Goal: Information Seeking & Learning: Check status

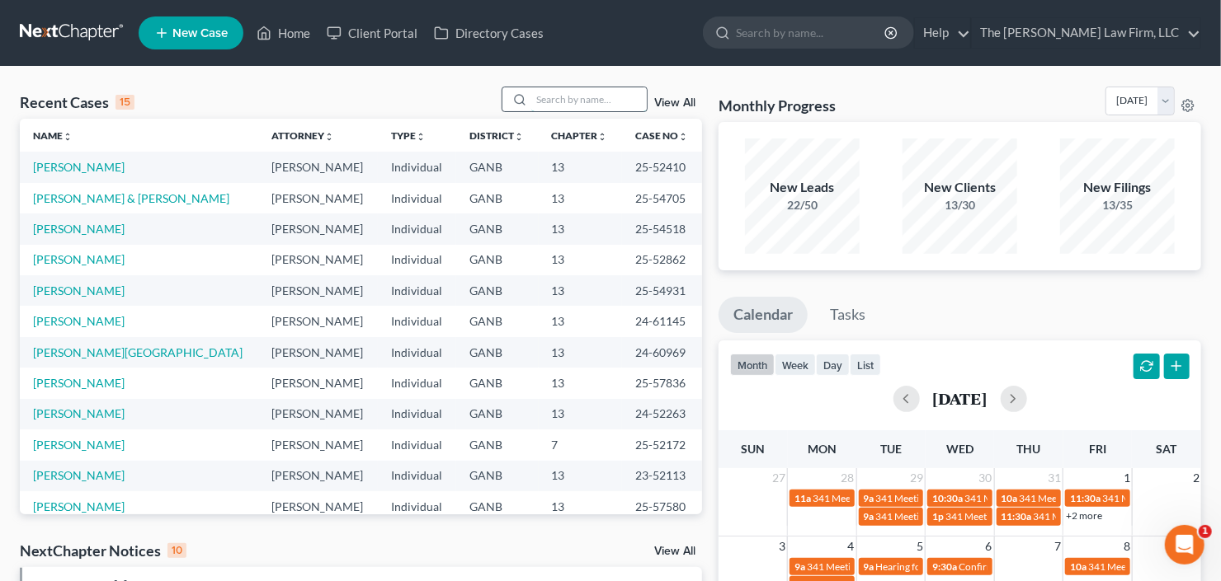
click at [556, 90] on input "search" at bounding box center [588, 99] width 115 height 24
type input "[PERSON_NAME]"
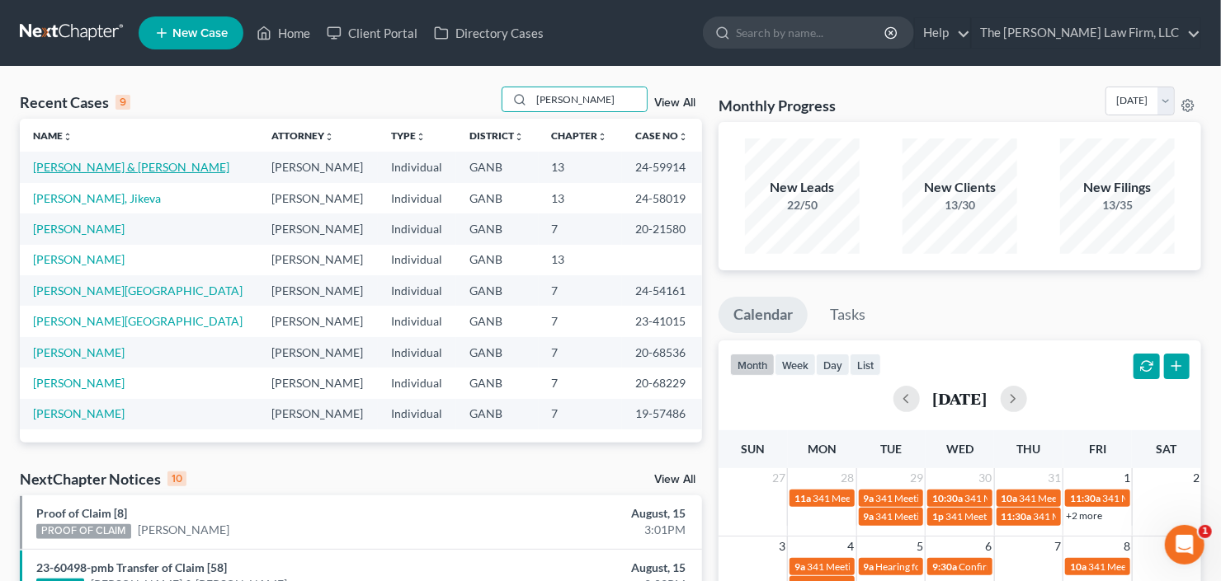
click at [116, 167] on link "[PERSON_NAME] & [PERSON_NAME]" at bounding box center [131, 167] width 196 height 14
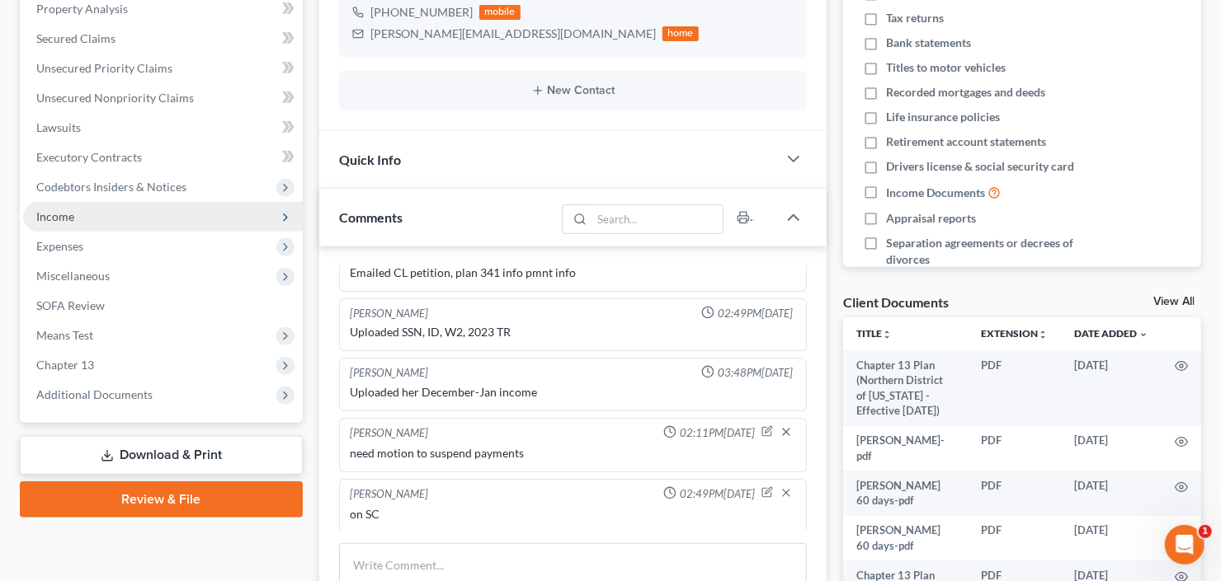
scroll to position [396, 0]
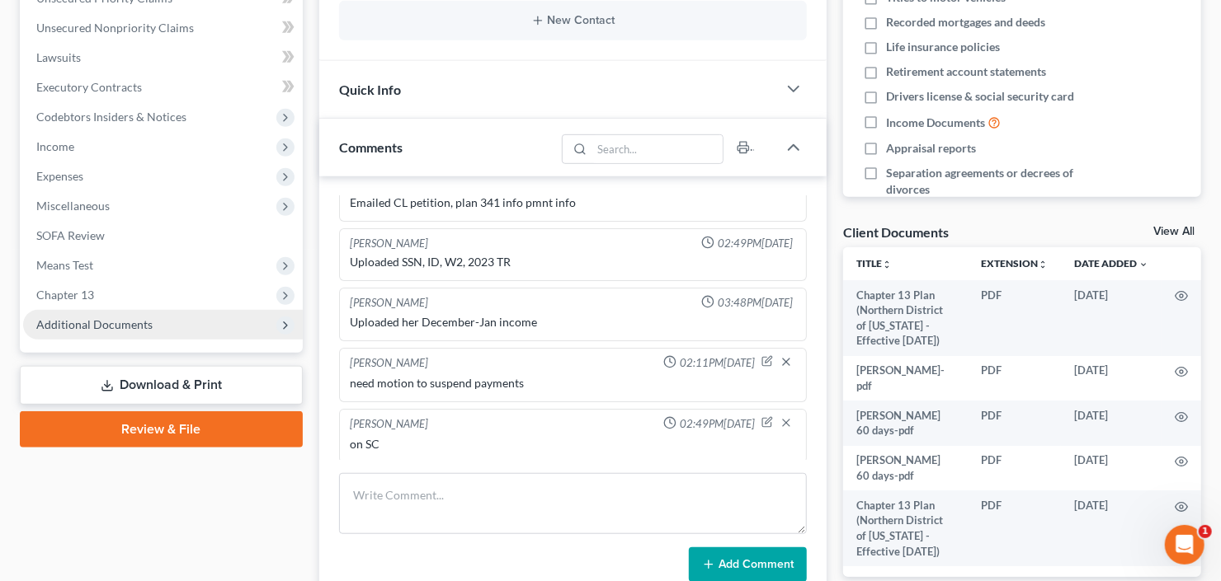
click at [119, 325] on span "Additional Documents" at bounding box center [94, 325] width 116 height 14
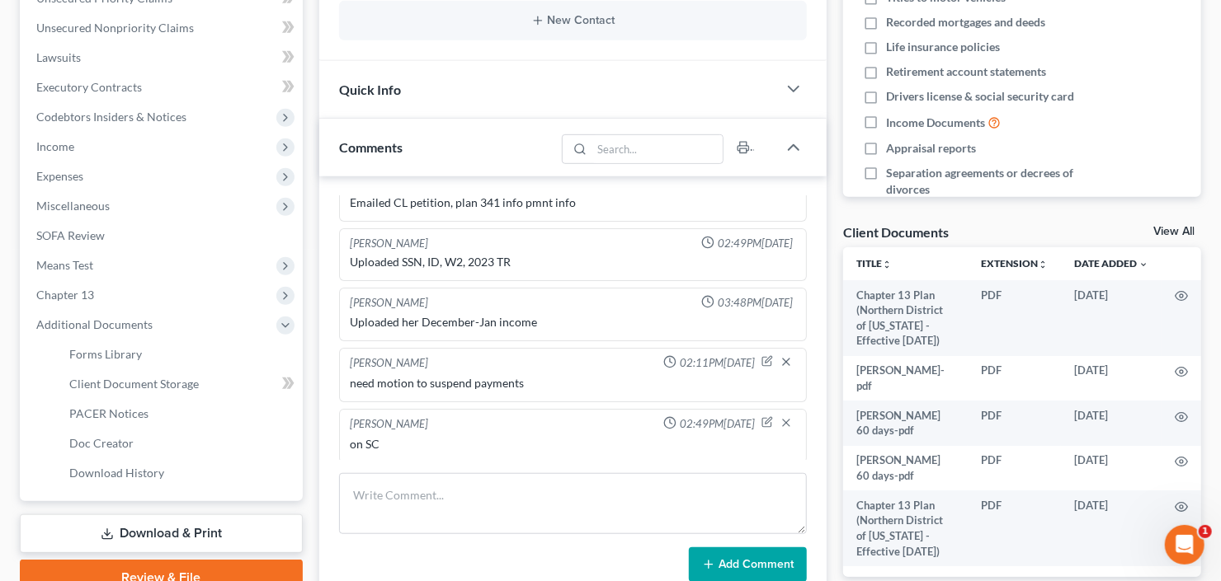
scroll to position [0, 0]
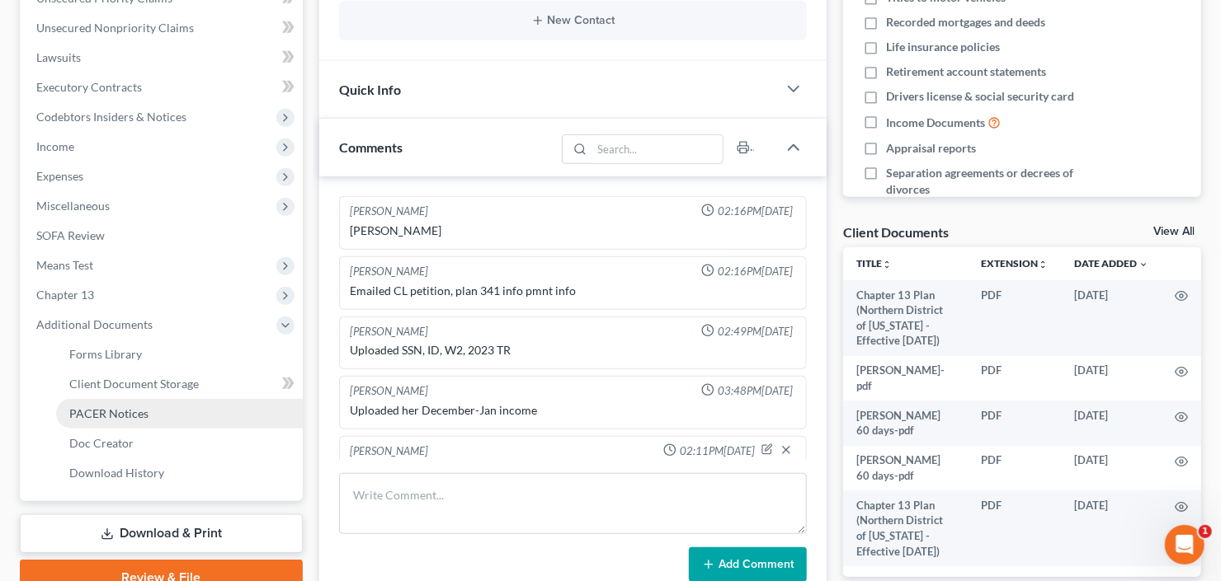
click at [121, 411] on span "PACER Notices" at bounding box center [108, 414] width 79 height 14
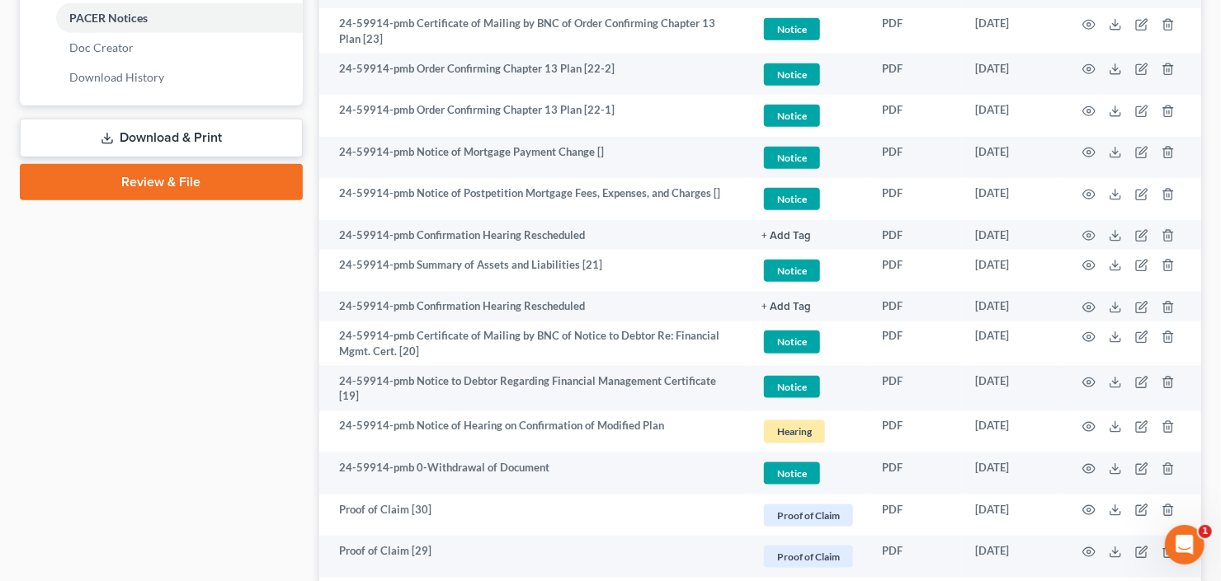
scroll to position [858, 0]
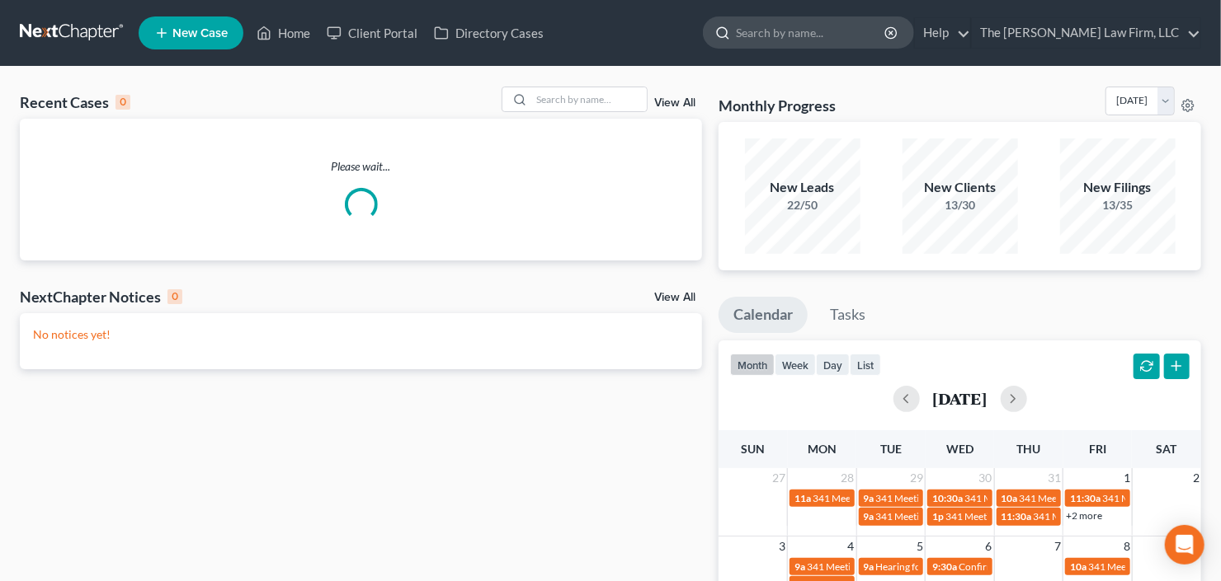
click at [887, 25] on input "search" at bounding box center [811, 32] width 151 height 31
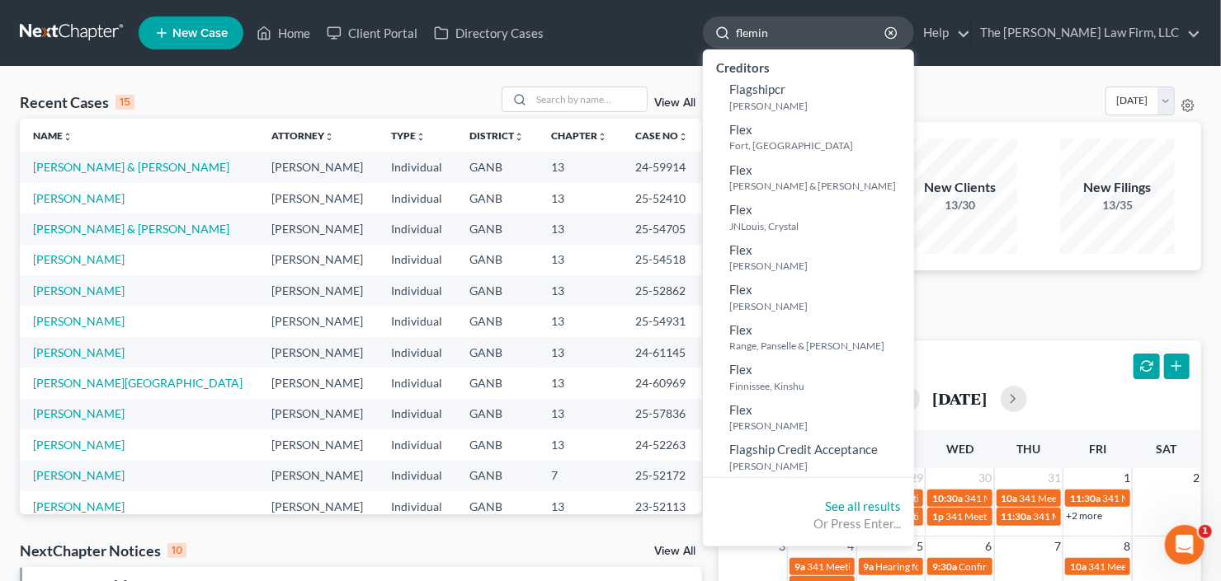
type input "fleming"
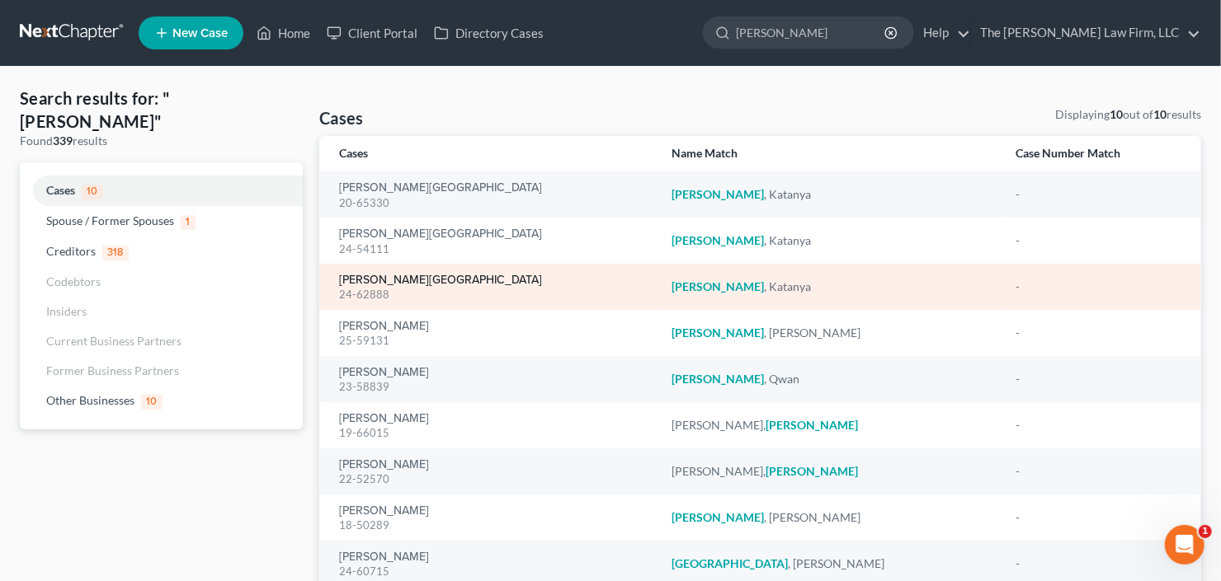
click at [375, 281] on link "Flemming, Katanya" at bounding box center [440, 281] width 203 height 12
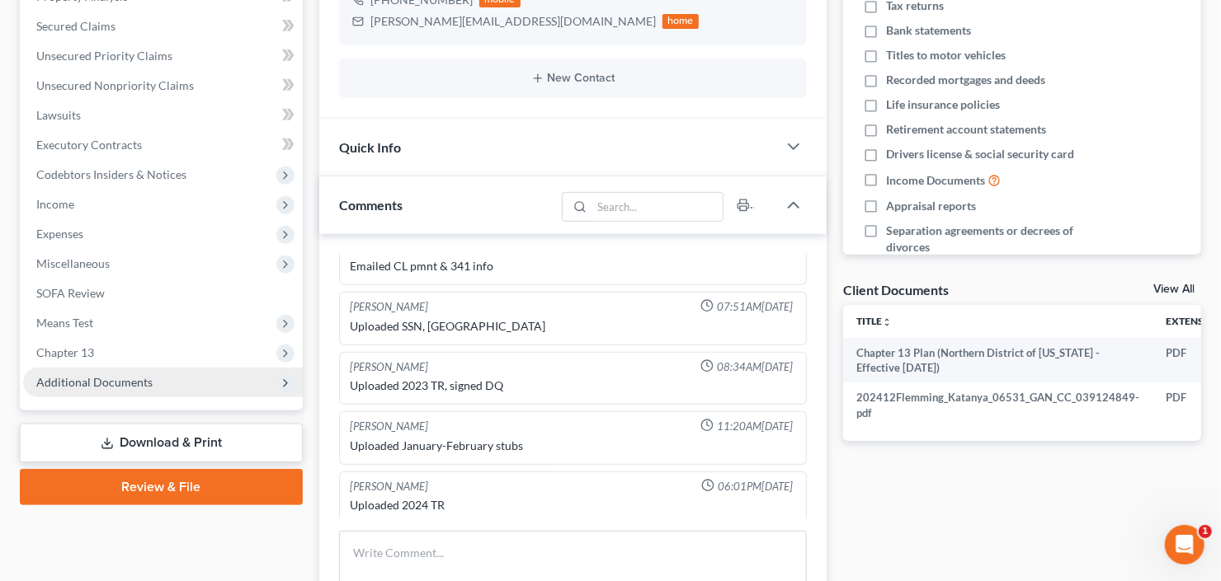
scroll to position [396, 0]
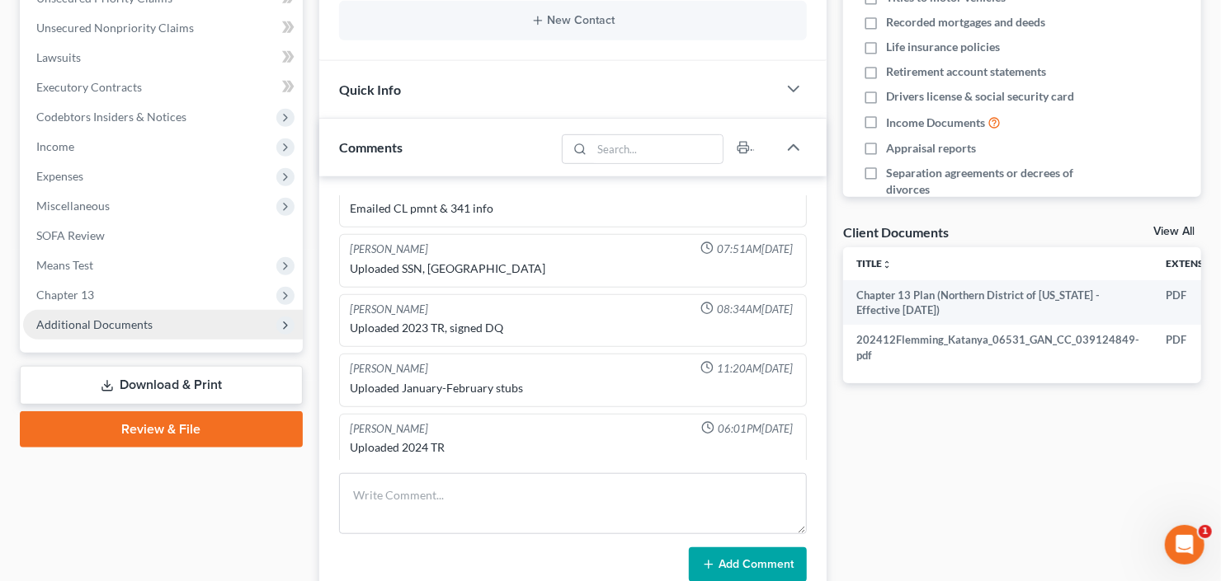
click at [109, 330] on span "Additional Documents" at bounding box center [163, 325] width 280 height 30
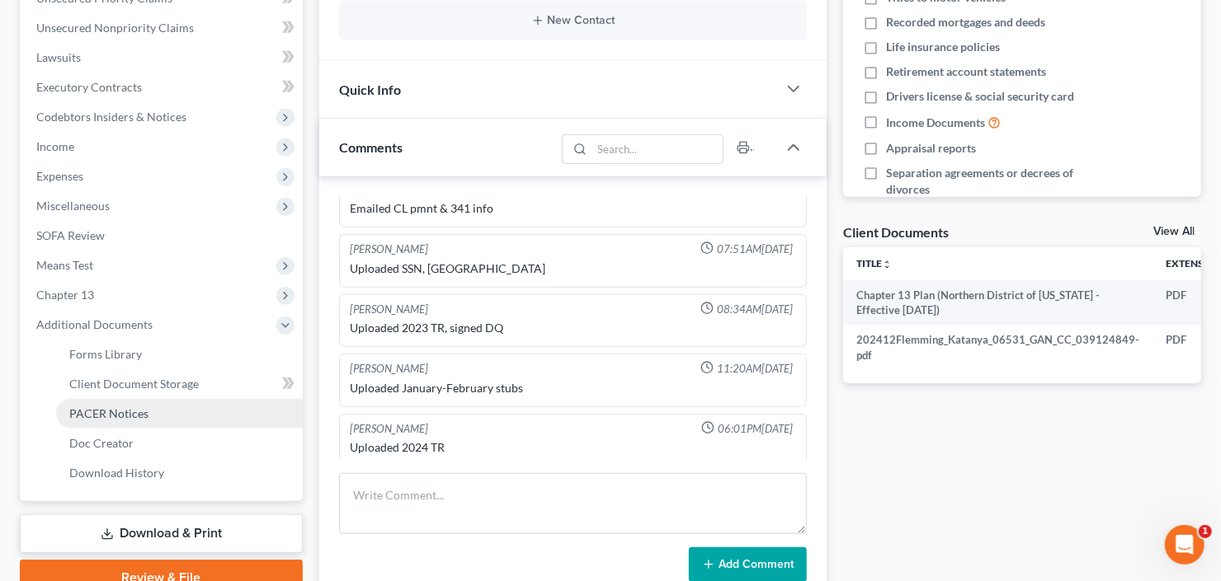
click at [110, 413] on span "PACER Notices" at bounding box center [108, 414] width 79 height 14
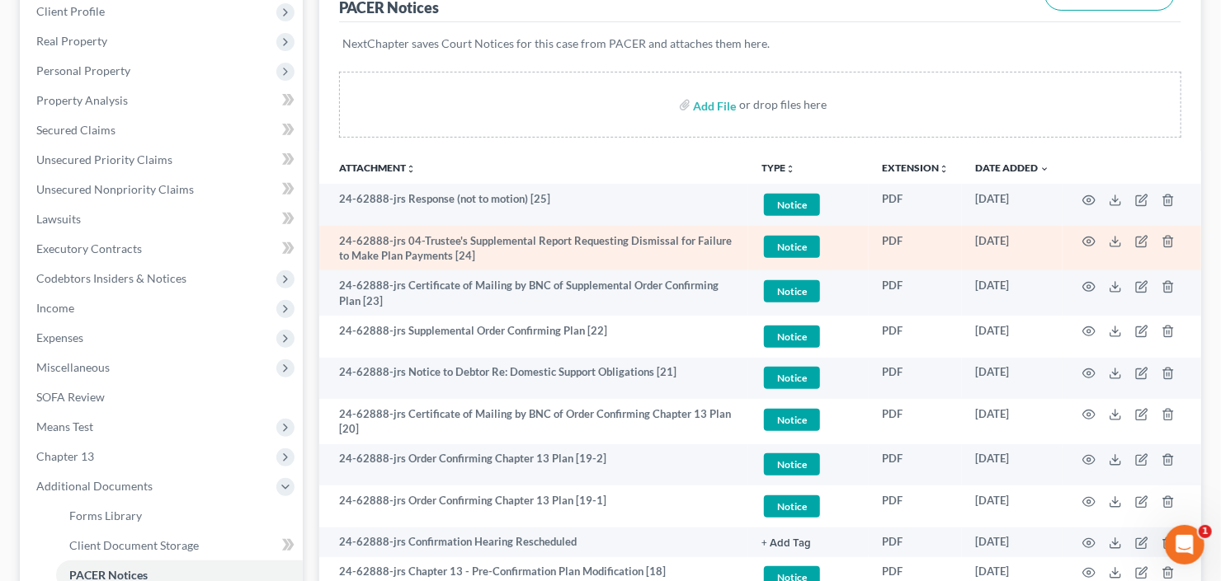
scroll to position [264, 0]
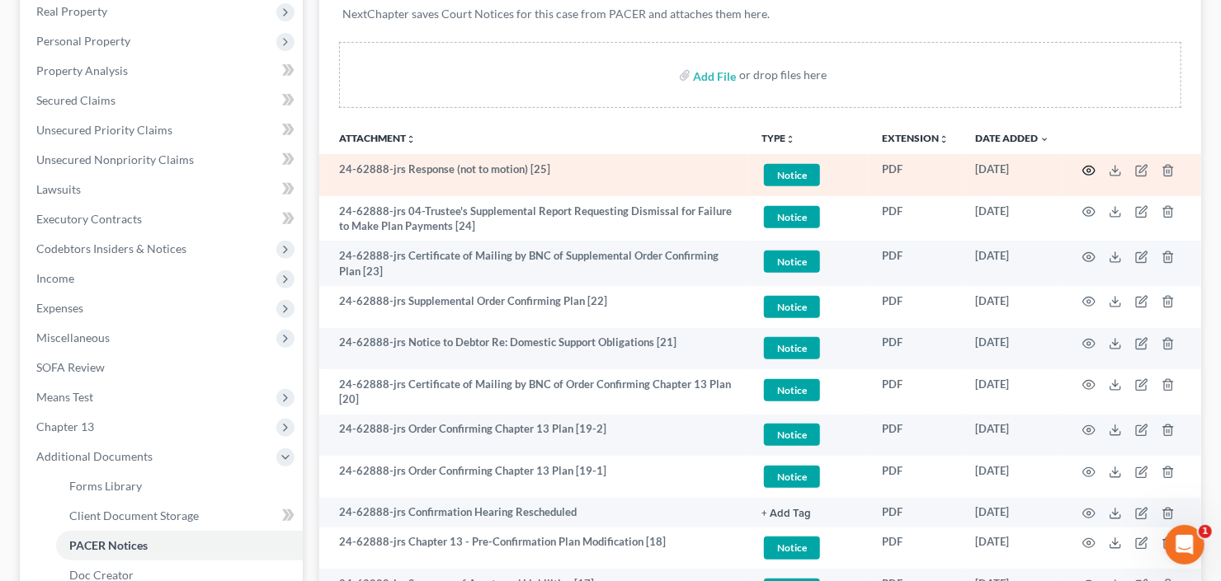
click at [1089, 169] on circle "button" at bounding box center [1088, 170] width 3 height 3
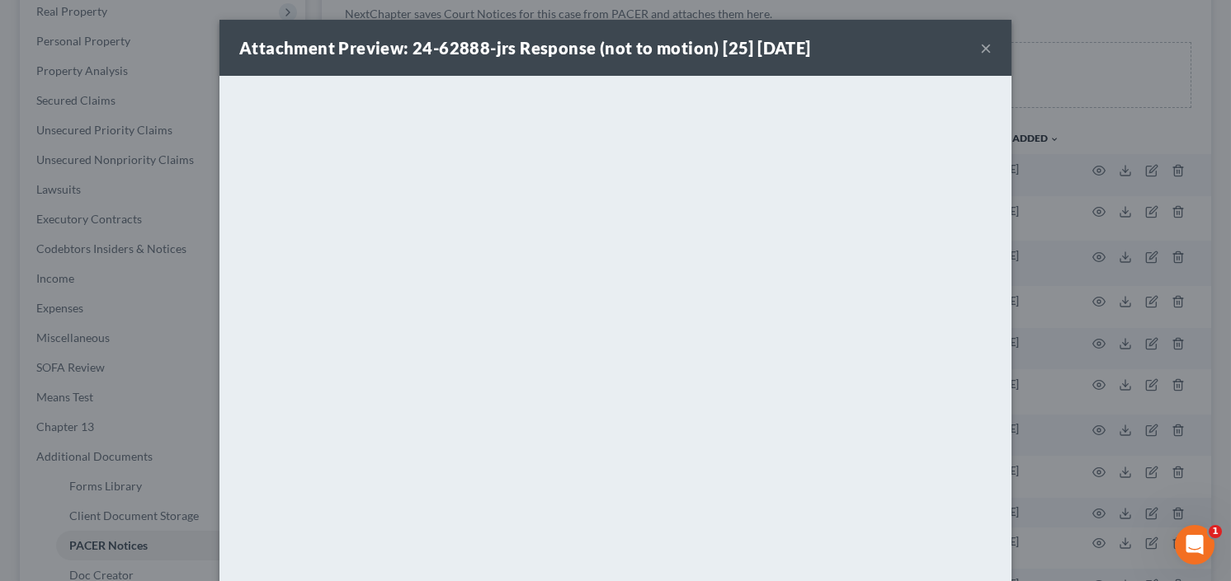
click at [973, 44] on div "Attachment Preview: 24-62888-jrs Response (not to motion) [25] 08/07/2025 ×" at bounding box center [615, 48] width 792 height 56
click at [980, 43] on button "×" at bounding box center [986, 48] width 12 height 20
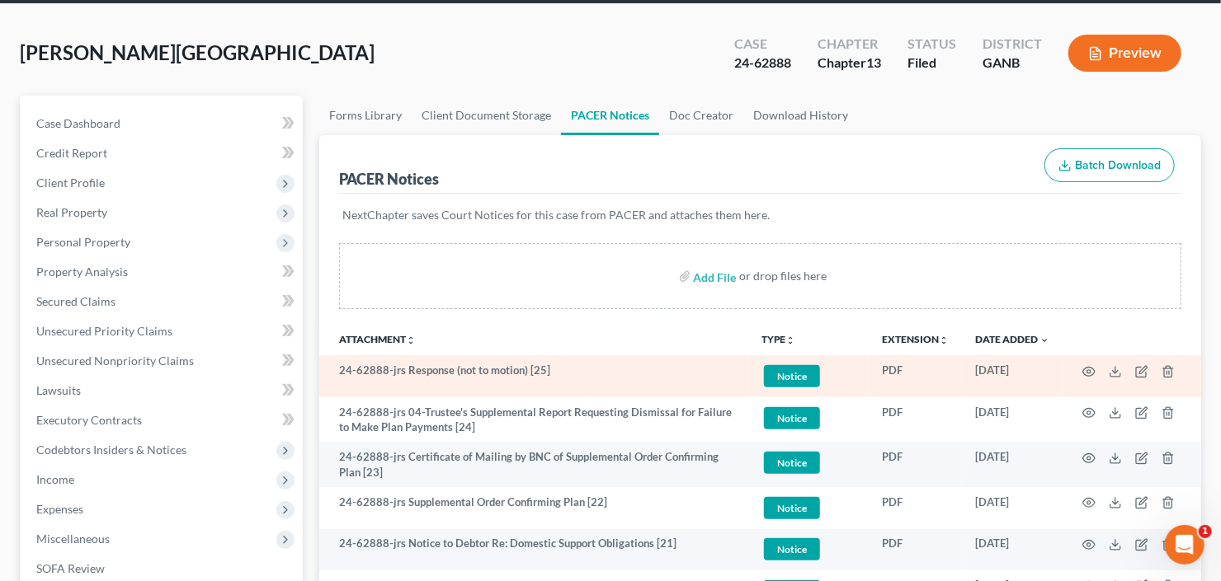
scroll to position [0, 0]
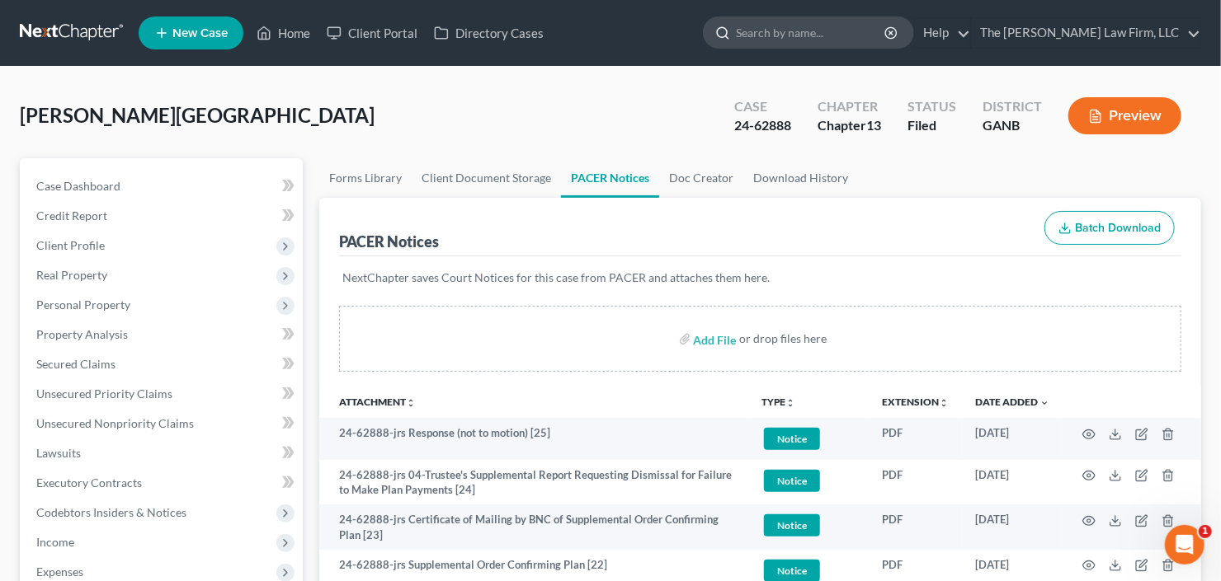
click at [831, 45] on input "search" at bounding box center [811, 32] width 151 height 31
type input "ottley"
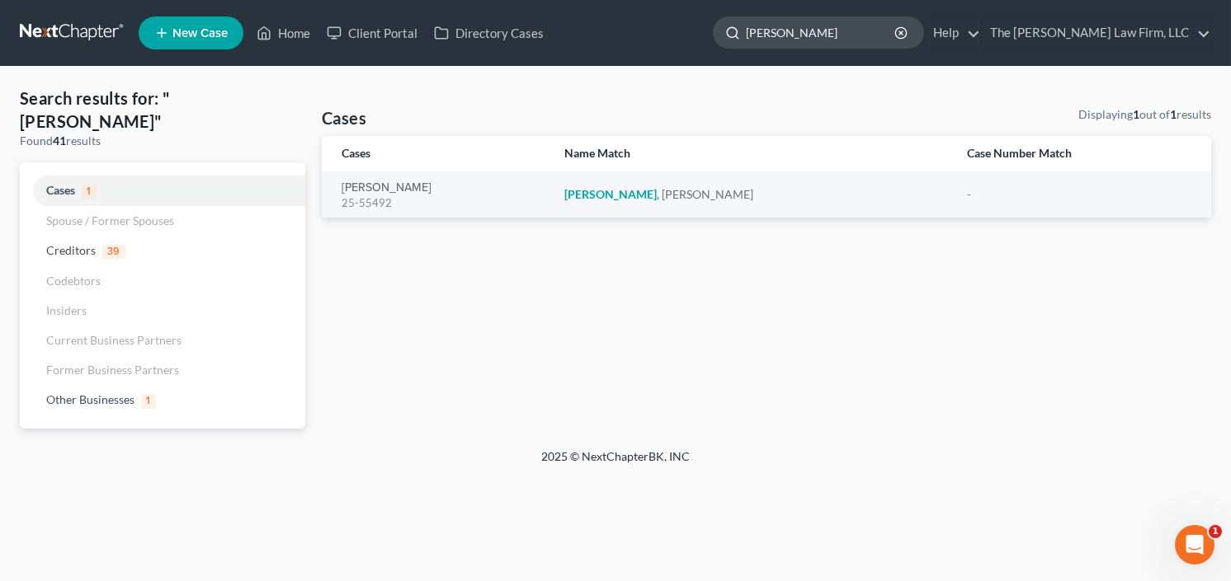
click at [859, 39] on input "ottley" at bounding box center [821, 32] width 151 height 31
drag, startPoint x: 855, startPoint y: 39, endPoint x: 724, endPoint y: 64, distance: 133.5
click at [729, 60] on nav "Home New Case Client Portal Directory Cases The Craig Black Law Firm, LLC cb@cr…" at bounding box center [615, 33] width 1231 height 66
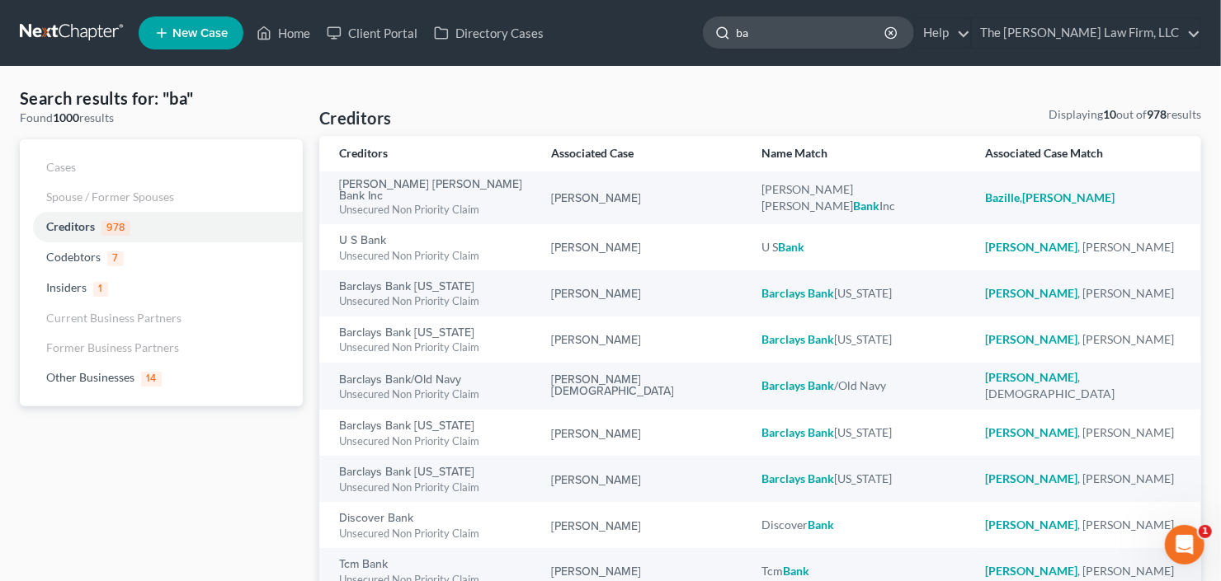
click at [814, 23] on input "ba" at bounding box center [811, 32] width 151 height 31
drag, startPoint x: 814, startPoint y: 30, endPoint x: 735, endPoint y: 54, distance: 82.7
click at [735, 54] on ul "New Case Home Client Portal Directory Cases ottley - No Result - Creditors Dpt …" at bounding box center [670, 33] width 1062 height 43
click at [812, 25] on input "ba" at bounding box center [811, 32] width 151 height 31
drag, startPoint x: 812, startPoint y: 27, endPoint x: 757, endPoint y: 49, distance: 59.6
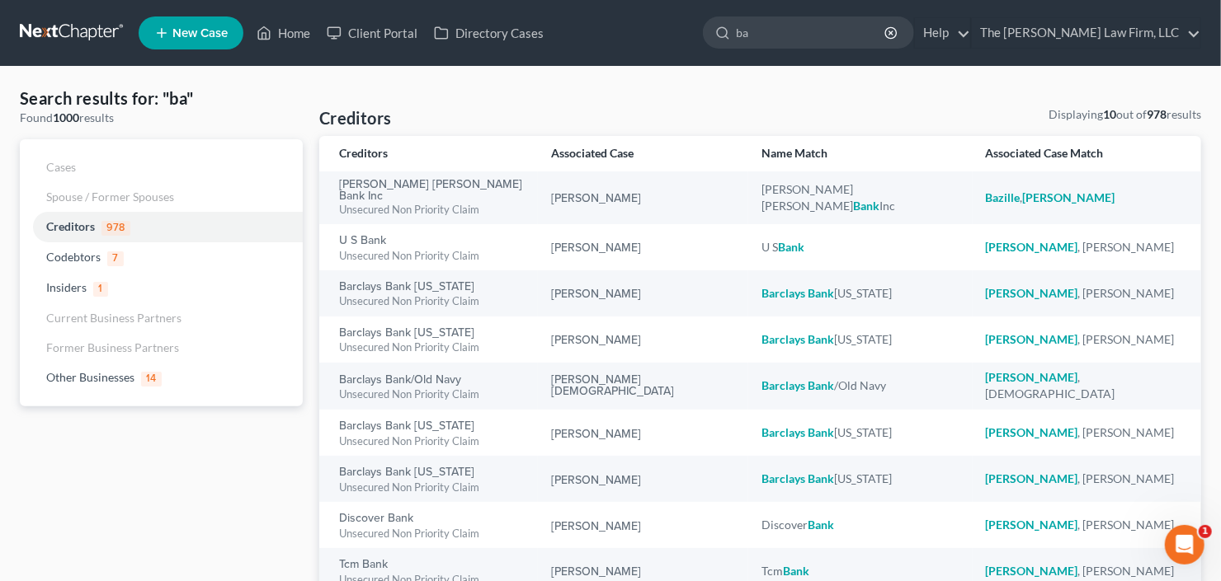
click at [757, 49] on ul "New Case Home Client Portal Directory Cases ottley - No Result - Creditors Dpt …" at bounding box center [670, 33] width 1062 height 43
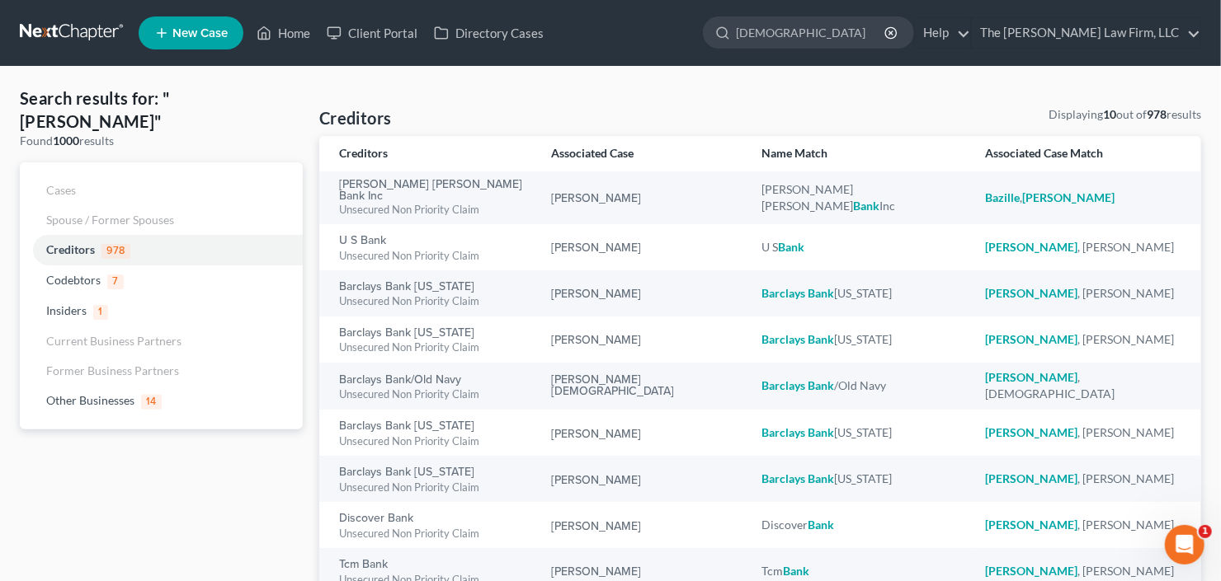
type input "mariama"
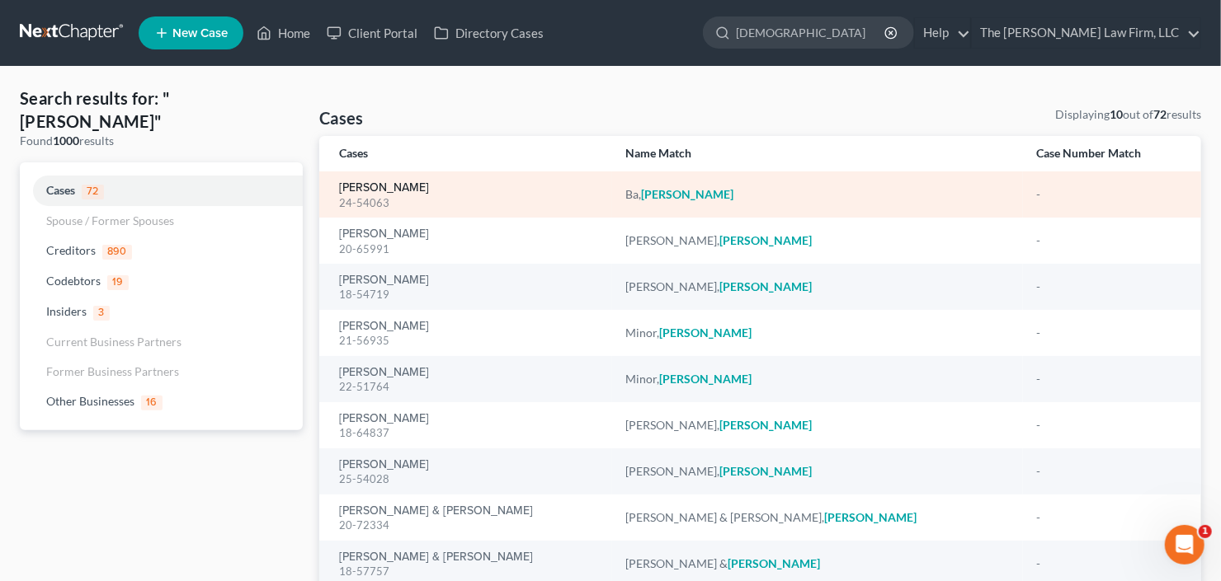
click at [359, 186] on link "Ba, Mariama" at bounding box center [384, 188] width 90 height 12
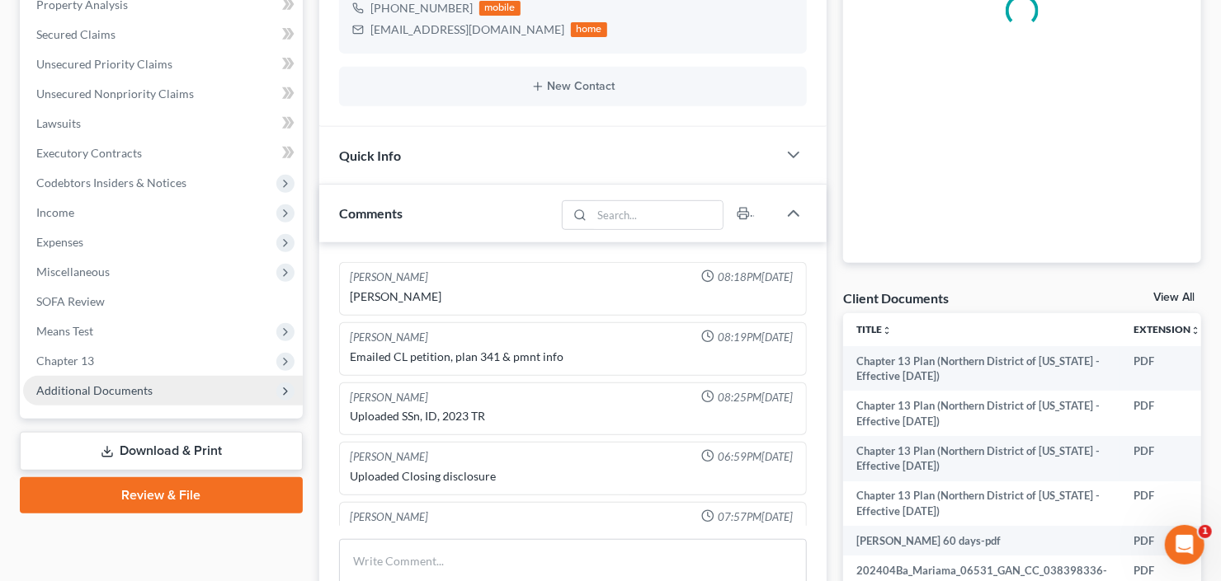
scroll to position [26, 0]
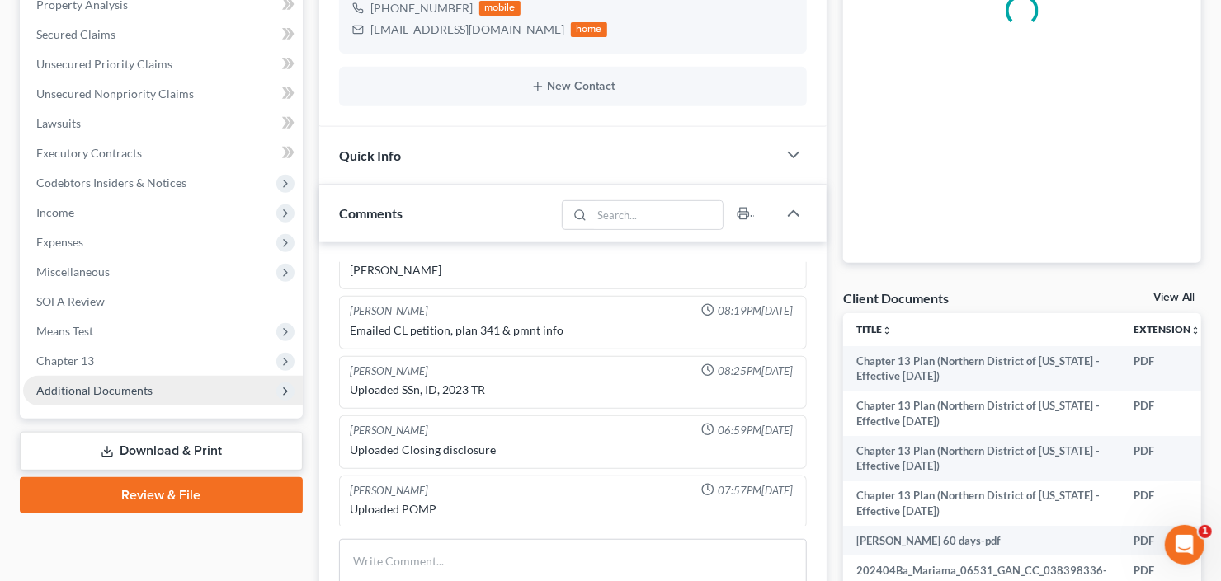
click at [116, 398] on span "Additional Documents" at bounding box center [163, 391] width 280 height 30
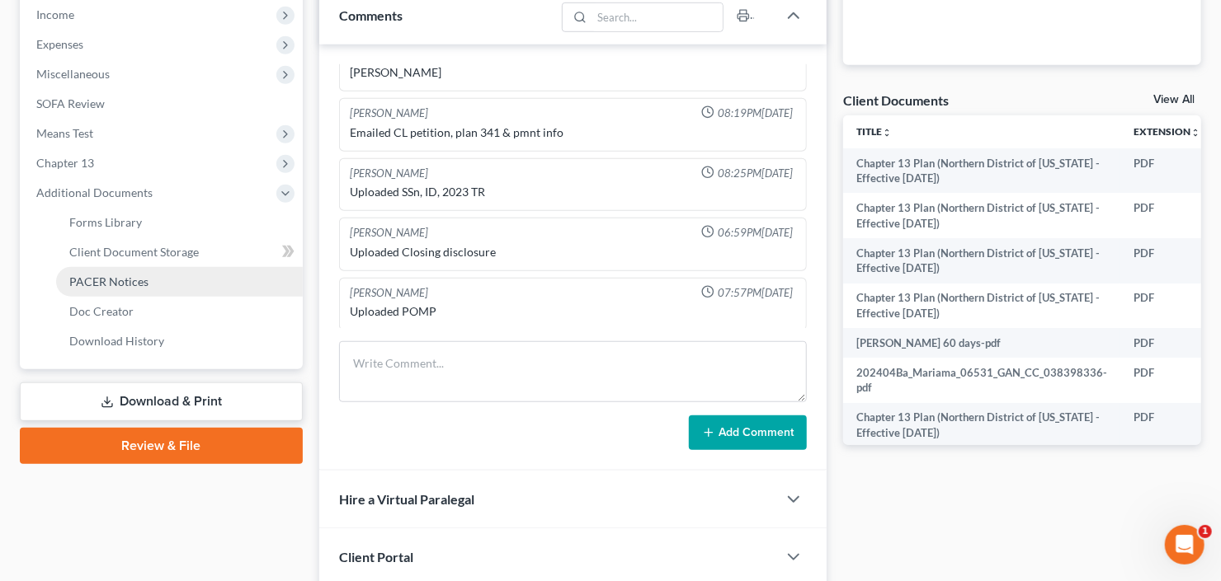
click at [113, 288] on link "PACER Notices" at bounding box center [179, 282] width 247 height 30
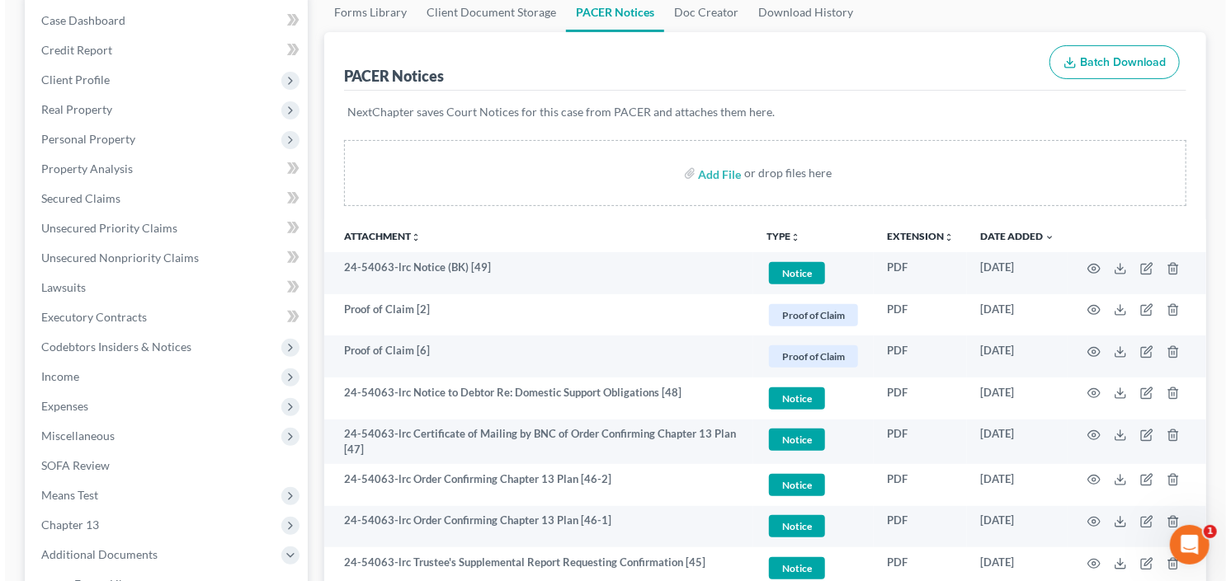
scroll to position [198, 0]
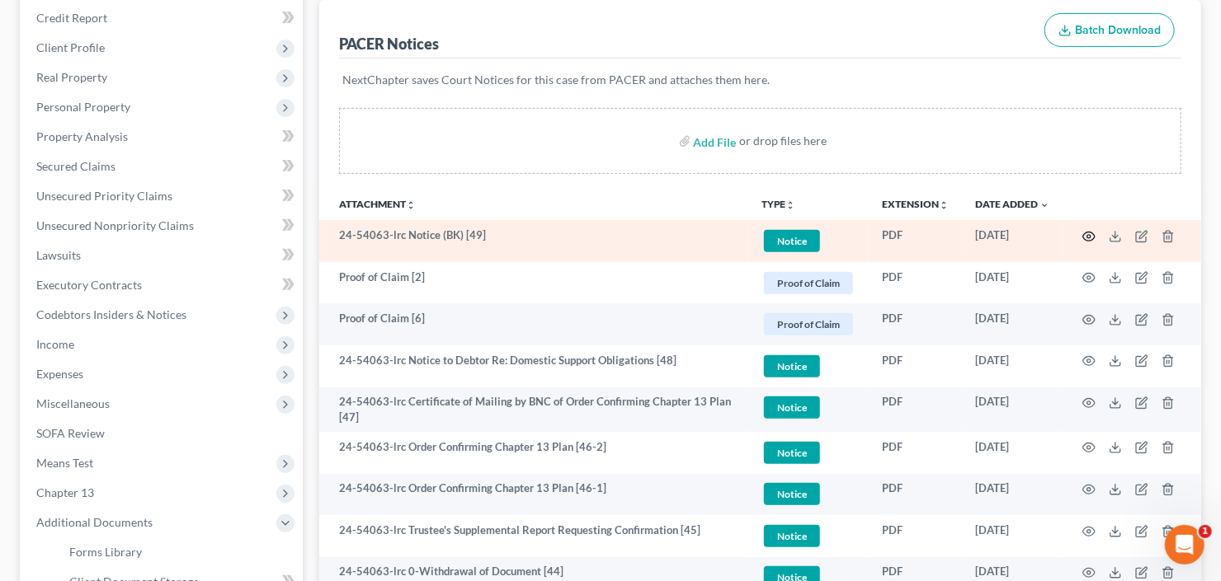
click at [1087, 235] on circle "button" at bounding box center [1088, 236] width 3 height 3
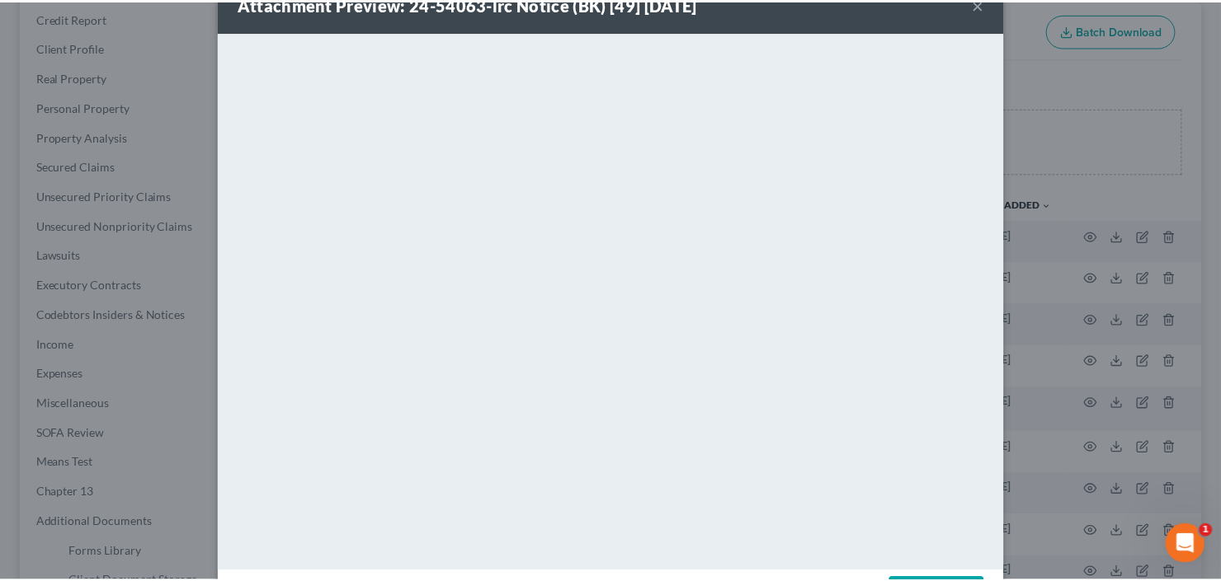
scroll to position [0, 0]
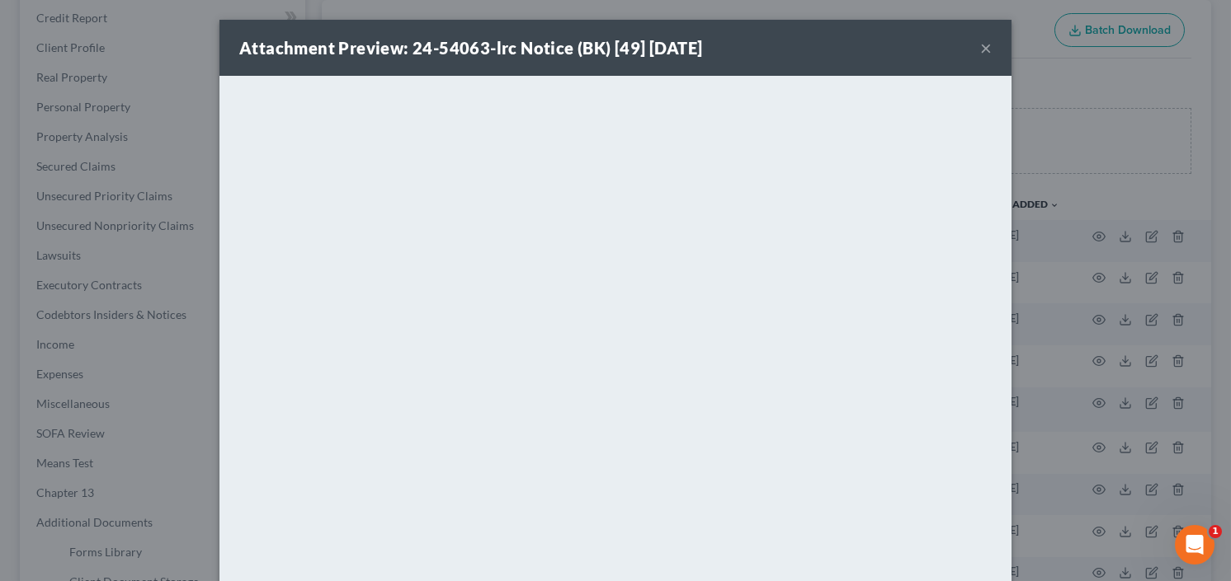
click at [985, 45] on button "×" at bounding box center [986, 48] width 12 height 20
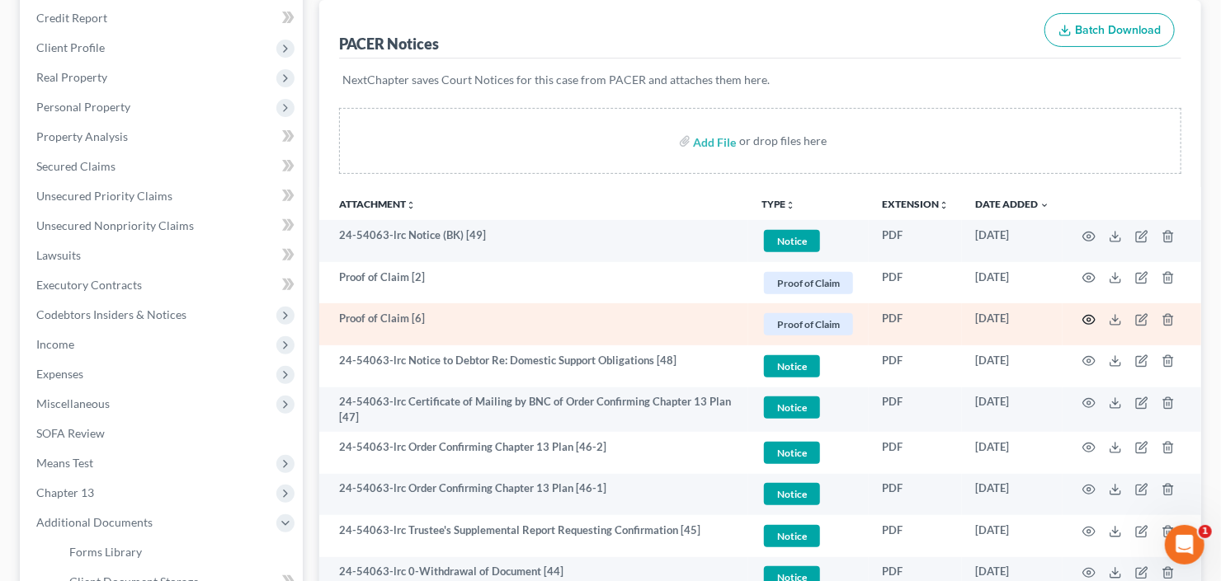
click at [1085, 319] on icon "button" at bounding box center [1088, 319] width 13 height 13
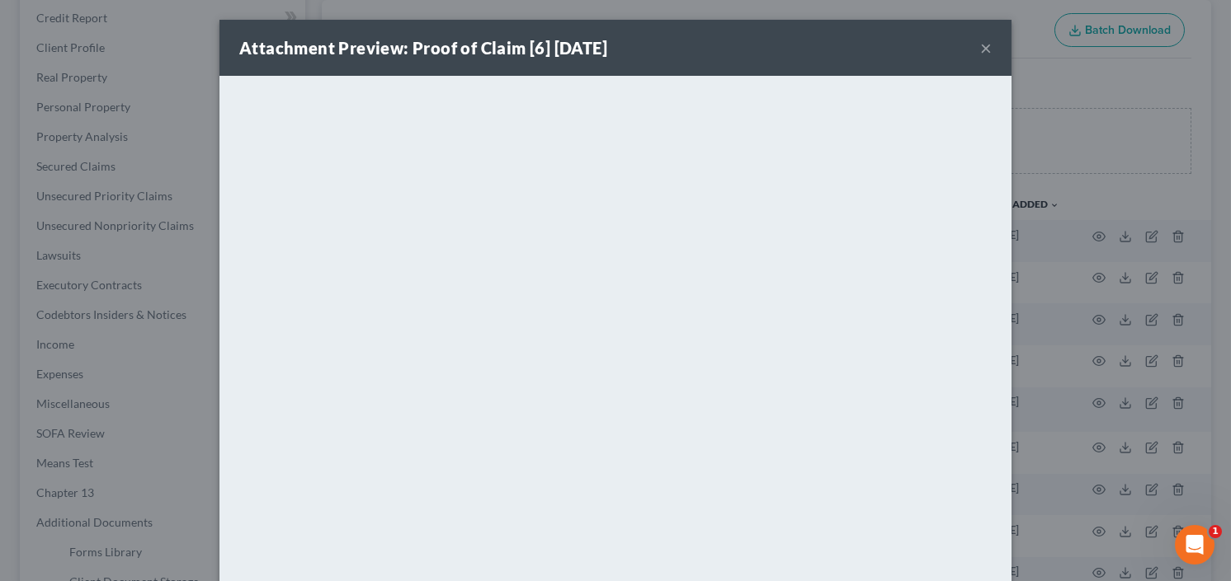
click at [981, 49] on button "×" at bounding box center [986, 48] width 12 height 20
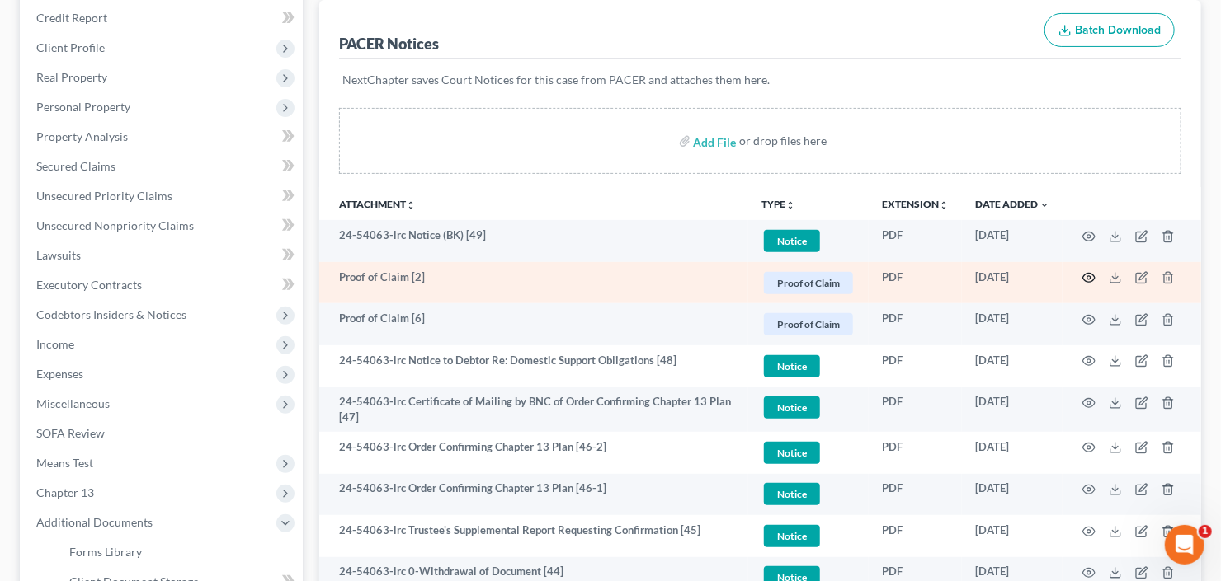
click at [1093, 275] on icon "button" at bounding box center [1088, 277] width 13 height 13
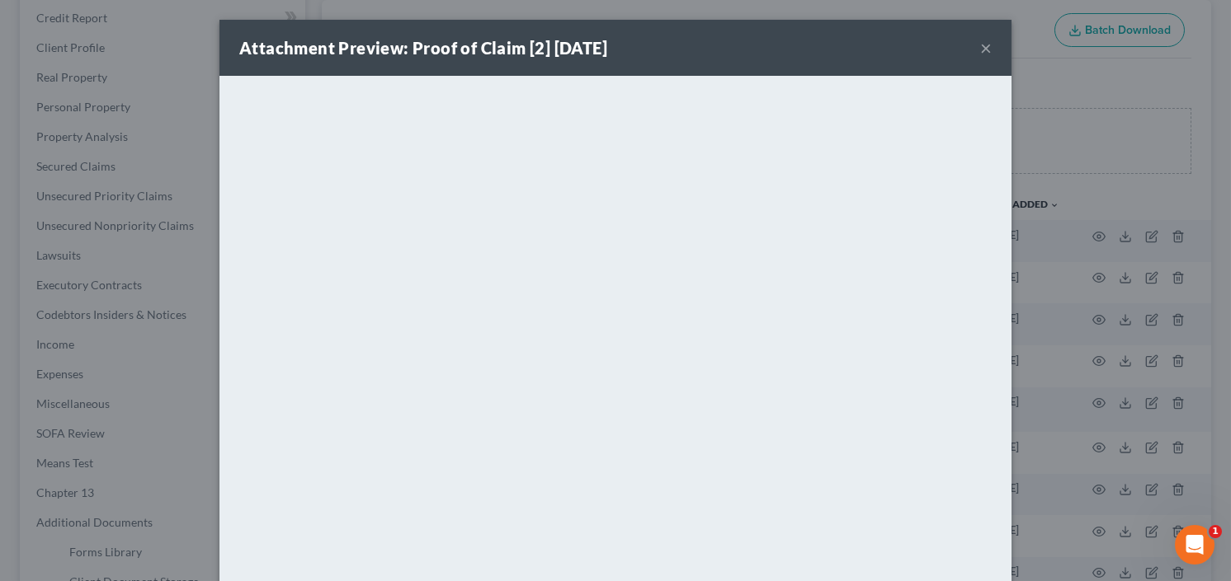
click at [980, 48] on button "×" at bounding box center [986, 48] width 12 height 20
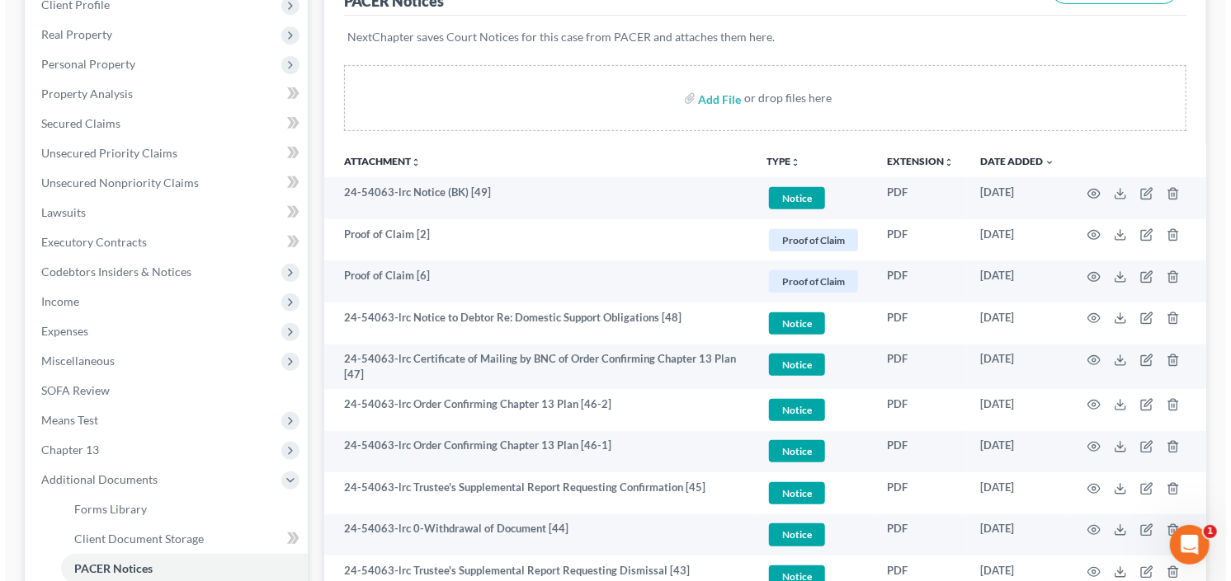
scroll to position [264, 0]
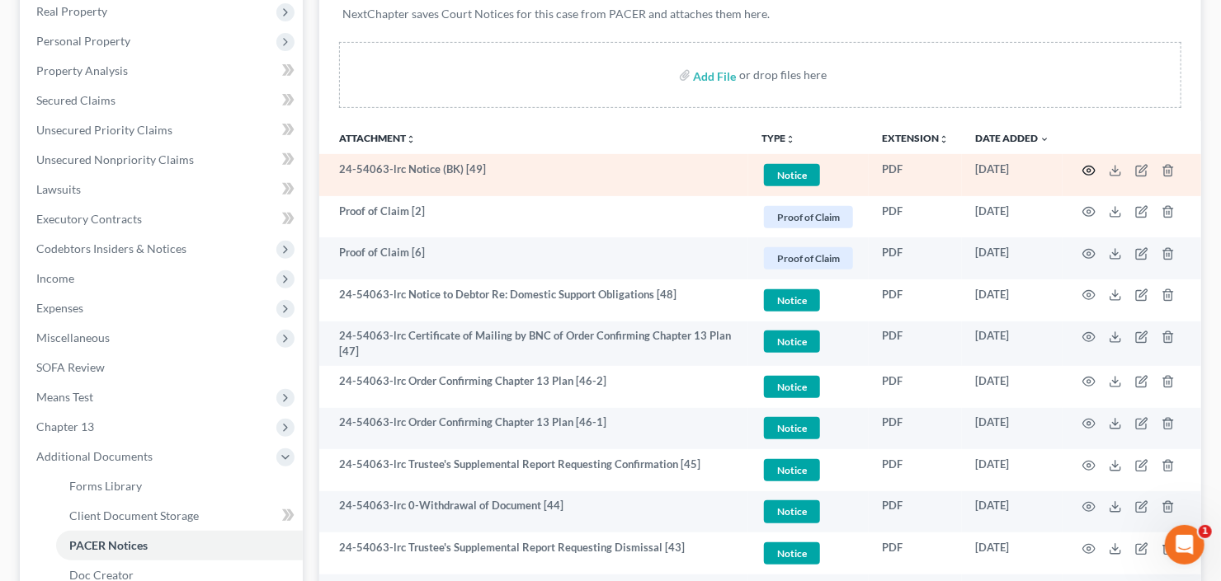
click at [1083, 168] on icon "button" at bounding box center [1089, 170] width 12 height 9
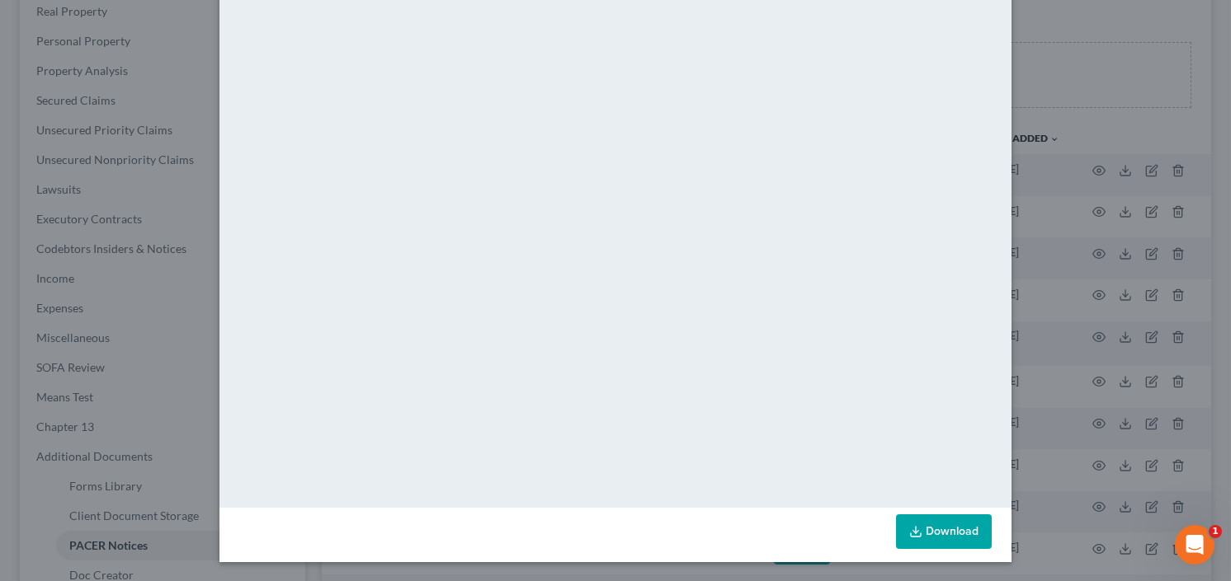
scroll to position [0, 0]
